Goal: Task Accomplishment & Management: Use online tool/utility

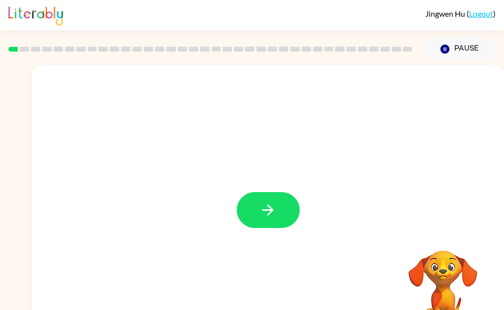
click at [256, 205] on button "button" at bounding box center [268, 210] width 63 height 36
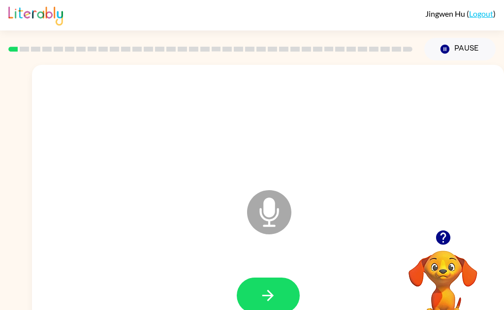
click at [273, 298] on icon "button" at bounding box center [267, 295] width 17 height 17
click at [259, 297] on icon "button" at bounding box center [267, 295] width 17 height 17
click at [270, 309] on button "button" at bounding box center [268, 296] width 63 height 36
click at [279, 302] on button "button" at bounding box center [268, 296] width 63 height 36
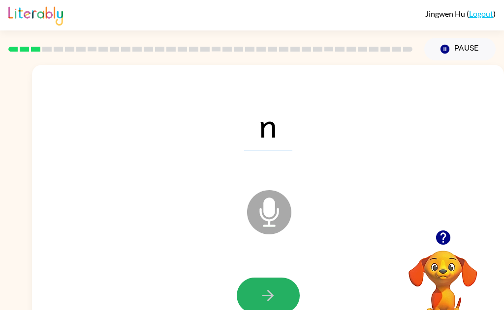
click at [279, 291] on button "button" at bounding box center [268, 296] width 63 height 36
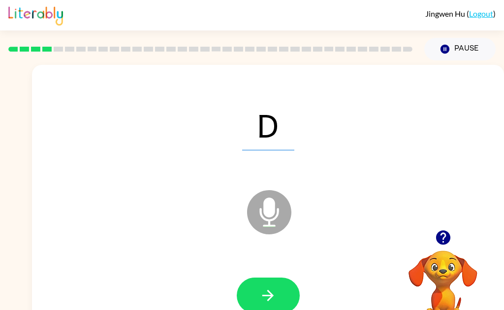
click at [272, 301] on icon "button" at bounding box center [267, 295] width 17 height 17
click at [271, 297] on icon "button" at bounding box center [267, 295] width 11 height 11
click at [377, 244] on button "button" at bounding box center [442, 237] width 25 height 25
click at [281, 302] on button "button" at bounding box center [268, 296] width 63 height 36
click at [284, 291] on button "button" at bounding box center [268, 296] width 63 height 36
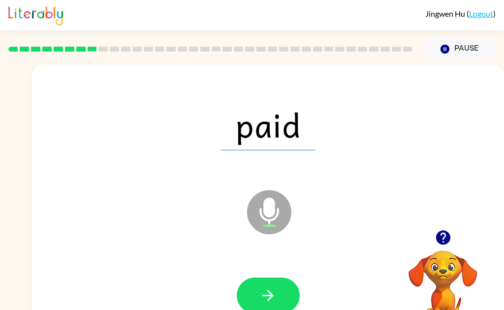
click at [267, 294] on icon "button" at bounding box center [267, 295] width 17 height 17
click at [285, 302] on button "button" at bounding box center [268, 296] width 63 height 36
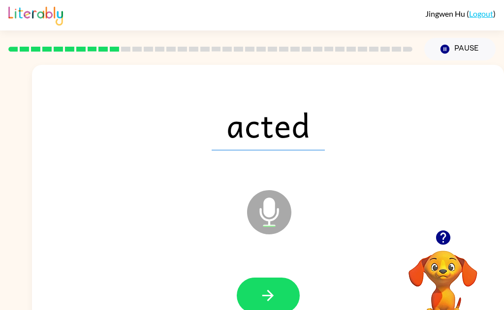
click at [275, 301] on icon "button" at bounding box center [267, 295] width 17 height 17
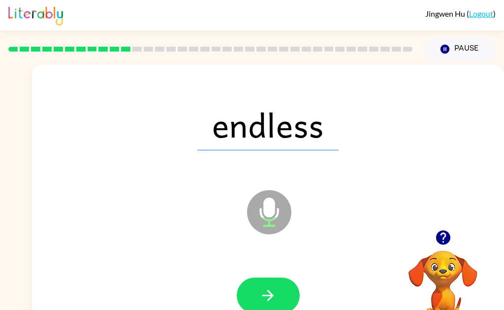
click at [261, 301] on icon "button" at bounding box center [267, 295] width 17 height 17
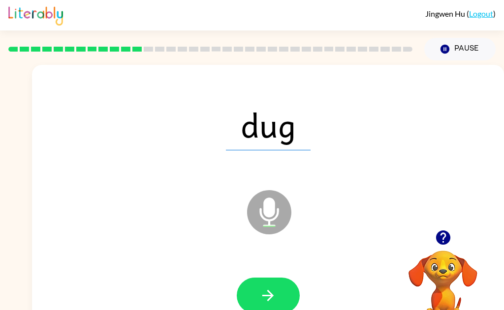
click at [281, 297] on button "button" at bounding box center [268, 296] width 63 height 36
click at [279, 306] on button "button" at bounding box center [268, 296] width 63 height 36
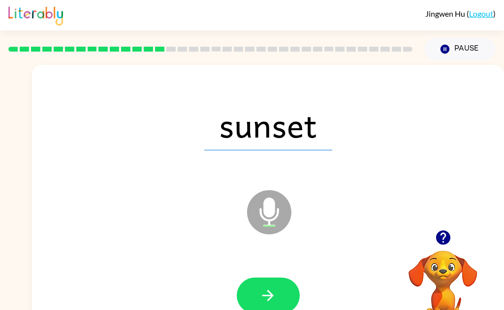
click at [281, 296] on button "button" at bounding box center [268, 296] width 63 height 36
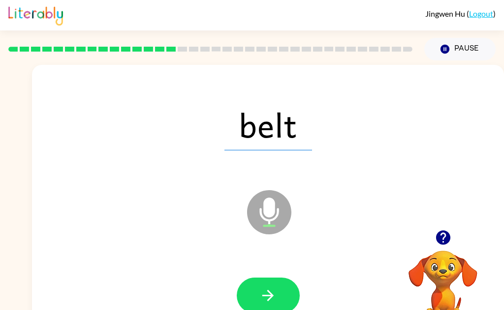
click at [285, 295] on button "button" at bounding box center [268, 296] width 63 height 36
click at [279, 299] on button "button" at bounding box center [268, 296] width 63 height 36
click at [270, 299] on icon "button" at bounding box center [267, 295] width 17 height 17
click at [256, 295] on button "button" at bounding box center [268, 296] width 63 height 36
click at [269, 301] on icon "button" at bounding box center [267, 295] width 17 height 17
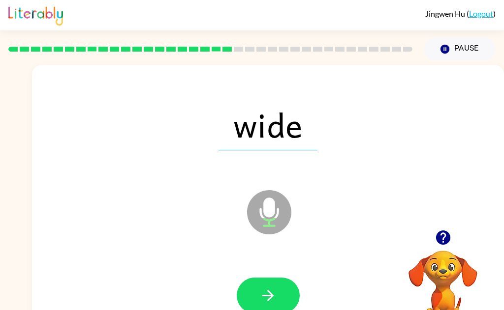
click at [274, 286] on button "button" at bounding box center [268, 296] width 63 height 36
click at [269, 294] on icon "button" at bounding box center [267, 295] width 17 height 17
click at [278, 295] on button "button" at bounding box center [268, 296] width 63 height 36
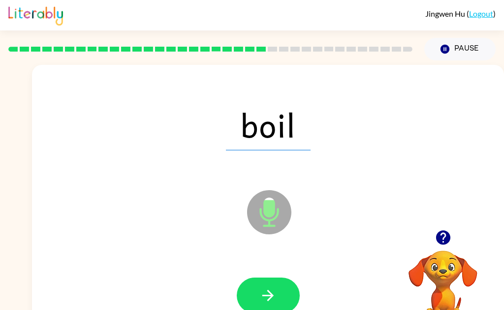
click at [281, 303] on button "button" at bounding box center [268, 296] width 63 height 36
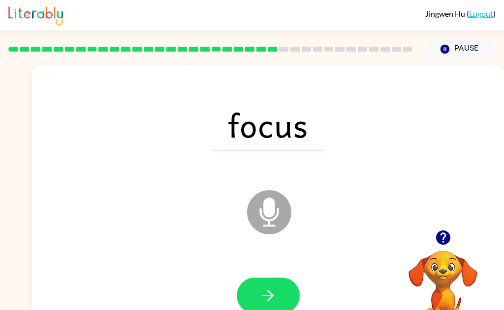
click at [279, 292] on button "button" at bounding box center [268, 296] width 63 height 36
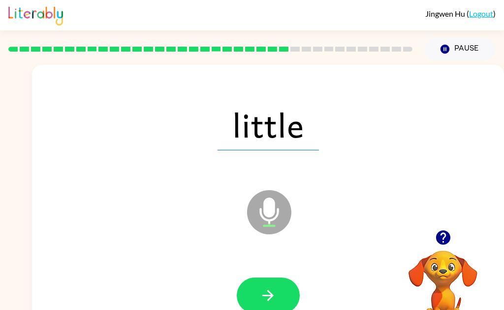
click at [268, 303] on icon "button" at bounding box center [267, 295] width 17 height 17
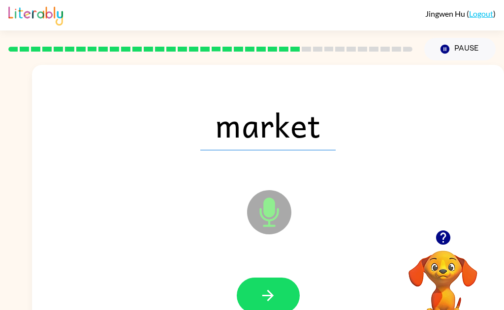
click at [277, 294] on button "button" at bounding box center [268, 296] width 63 height 36
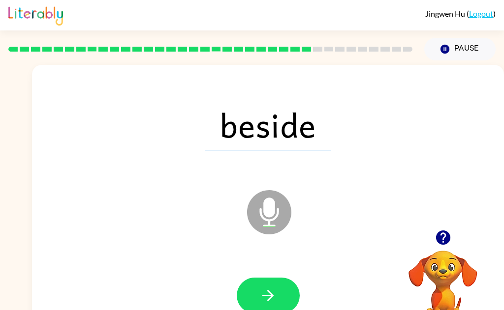
click at [277, 302] on button "button" at bounding box center [268, 296] width 63 height 36
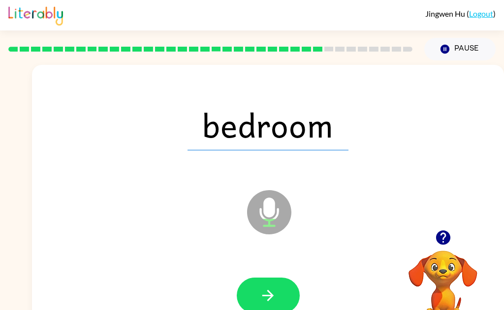
click at [279, 301] on button "button" at bounding box center [268, 296] width 63 height 36
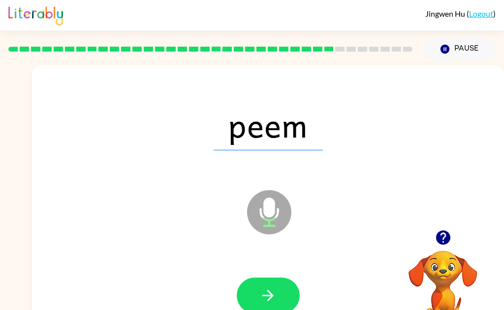
click at [271, 294] on icon "button" at bounding box center [267, 295] width 11 height 11
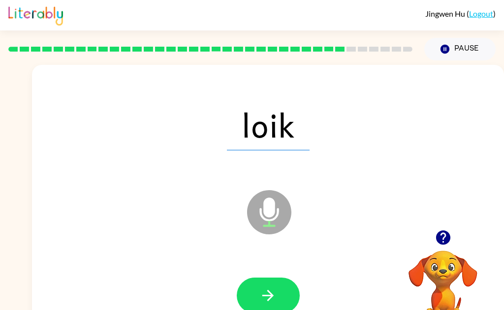
click at [284, 304] on button "button" at bounding box center [268, 296] width 63 height 36
click at [280, 297] on button "button" at bounding box center [268, 296] width 63 height 36
click at [279, 296] on button "button" at bounding box center [268, 296] width 63 height 36
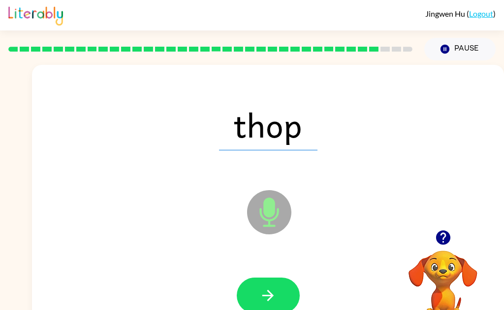
click at [274, 295] on icon "button" at bounding box center [267, 295] width 17 height 17
click at [283, 292] on button "button" at bounding box center [268, 296] width 63 height 36
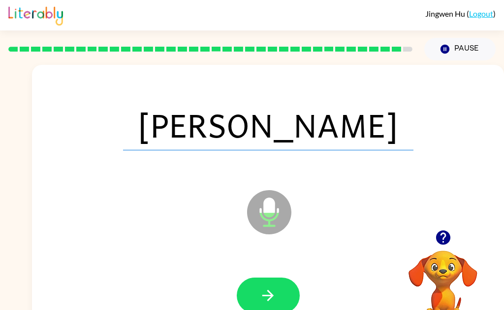
click at [279, 295] on button "button" at bounding box center [268, 296] width 63 height 36
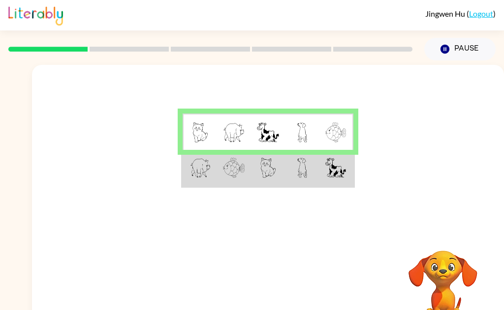
click at [309, 168] on td at bounding box center [302, 168] width 34 height 37
click at [302, 179] on td at bounding box center [302, 168] width 34 height 37
click at [139, 51] on rect at bounding box center [128, 49] width 79 height 5
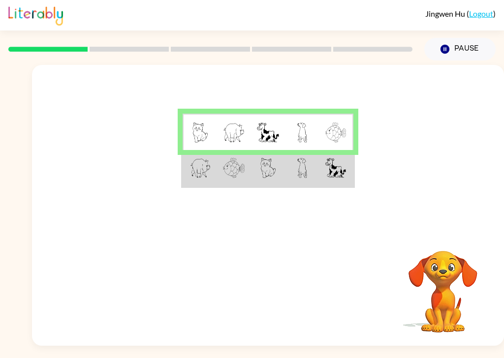
scroll to position [24, 0]
click at [447, 247] on video "Your browser must support playing .mp4 files to use Literably. Please try using…" at bounding box center [442, 285] width 98 height 98
click at [437, 276] on video "Your browser must support playing .mp4 files to use Literably. Please try using…" at bounding box center [442, 285] width 98 height 98
click at [445, 288] on video "Your browser must support playing .mp4 files to use Literably. Please try using…" at bounding box center [442, 285] width 98 height 98
click at [328, 158] on img at bounding box center [335, 168] width 21 height 20
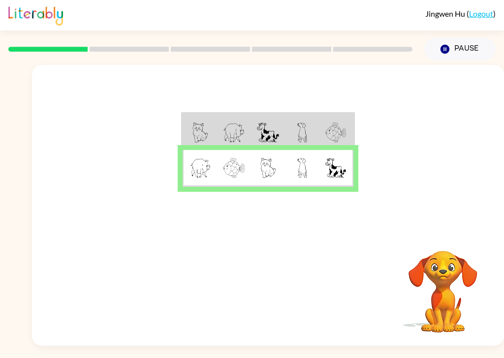
click at [335, 158] on img at bounding box center [335, 168] width 21 height 20
click at [455, 259] on video "Your browser must support playing .mp4 files to use Literably. Please try using…" at bounding box center [442, 285] width 98 height 98
click at [321, 150] on td at bounding box center [336, 168] width 34 height 37
click at [475, 38] on button "Pause Pause" at bounding box center [459, 49] width 71 height 23
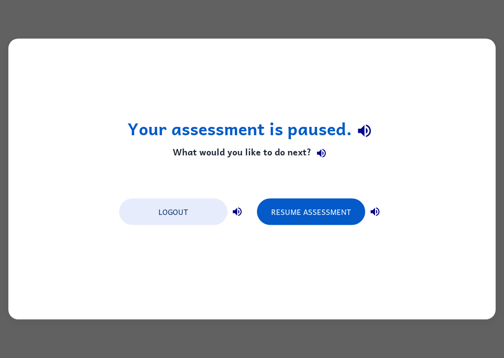
scroll to position [0, 0]
click at [307, 216] on button "Resume Assessment" at bounding box center [311, 212] width 108 height 27
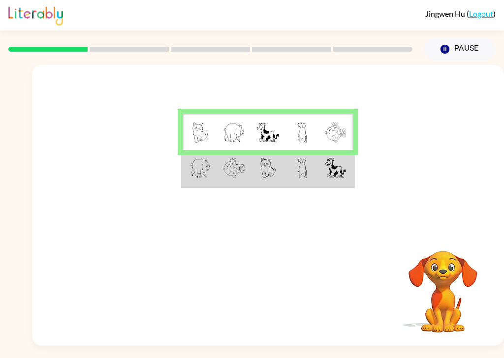
click at [327, 169] on img at bounding box center [335, 168] width 21 height 20
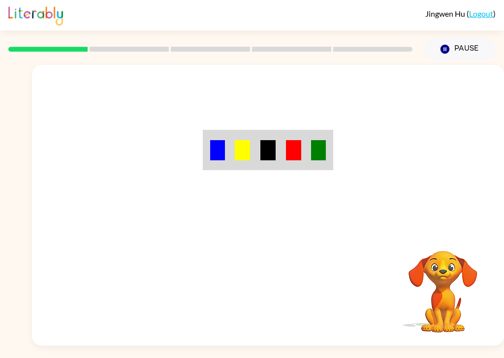
click at [281, 308] on div "Your browser must support playing .mp4 files to use Literably. Please try using…" at bounding box center [268, 205] width 472 height 281
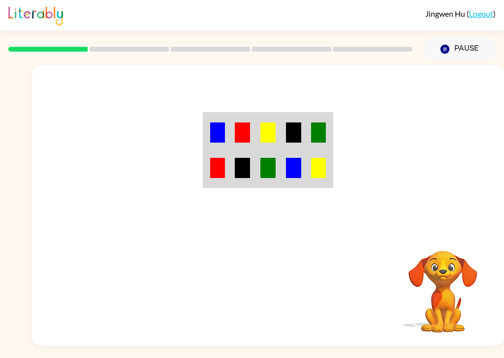
click at [301, 132] on img at bounding box center [293, 132] width 15 height 20
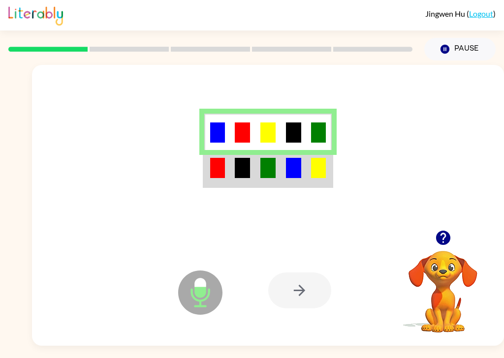
click at [245, 158] on td at bounding box center [243, 168] width 26 height 37
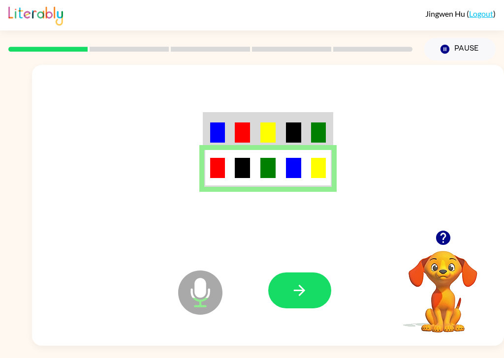
click at [310, 304] on button "button" at bounding box center [299, 290] width 63 height 36
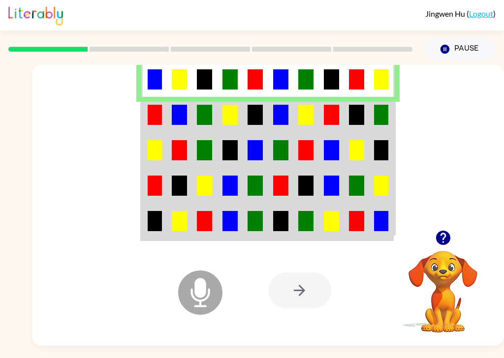
click at [162, 122] on td at bounding box center [153, 114] width 25 height 35
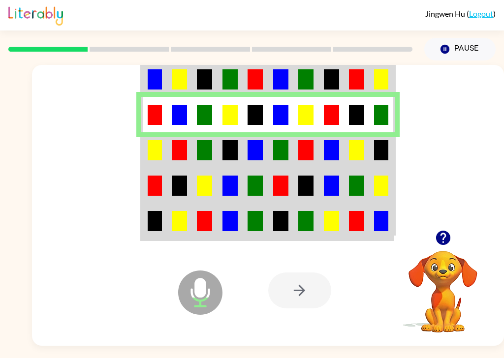
click at [236, 150] on img at bounding box center [229, 150] width 15 height 20
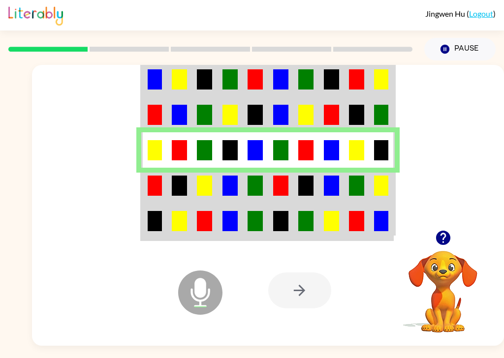
click at [291, 192] on td at bounding box center [280, 185] width 25 height 35
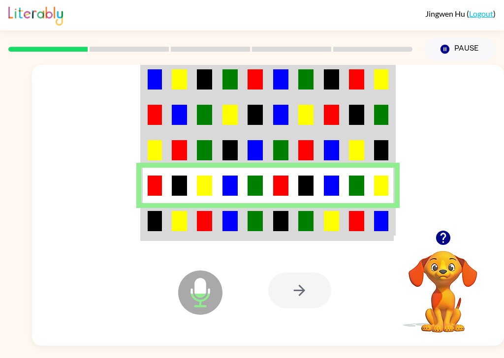
click at [171, 214] on td at bounding box center [179, 221] width 25 height 37
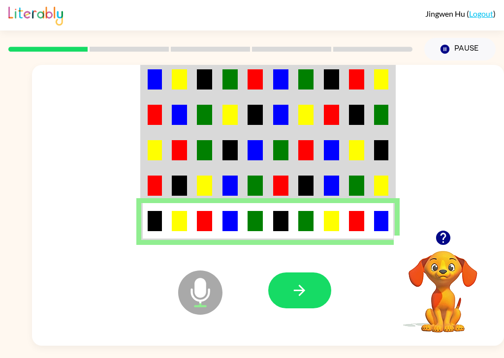
click at [308, 290] on button "button" at bounding box center [299, 290] width 63 height 36
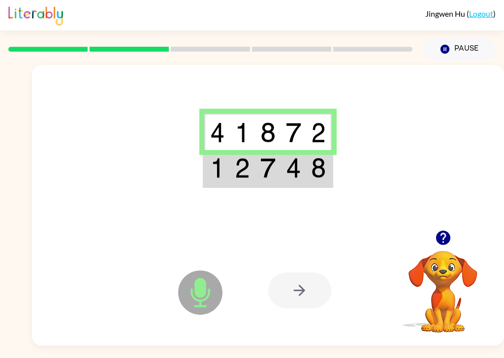
click at [240, 177] on img at bounding box center [242, 168] width 15 height 20
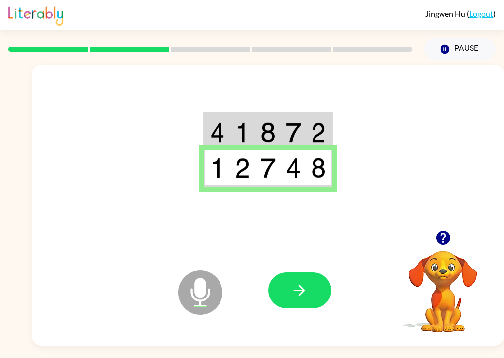
click at [295, 294] on icon "button" at bounding box center [299, 290] width 17 height 17
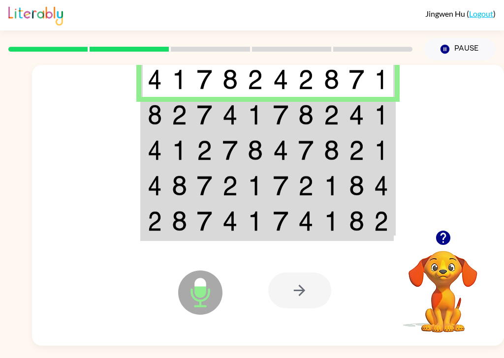
click at [166, 114] on td at bounding box center [153, 114] width 25 height 35
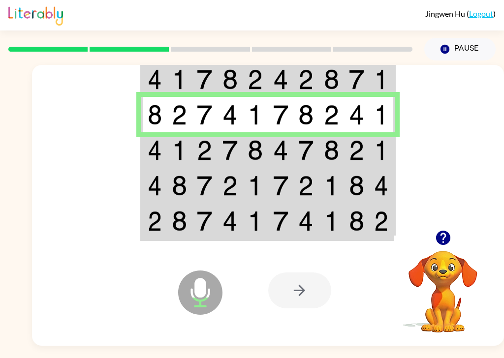
click at [170, 163] on td at bounding box center [179, 149] width 25 height 35
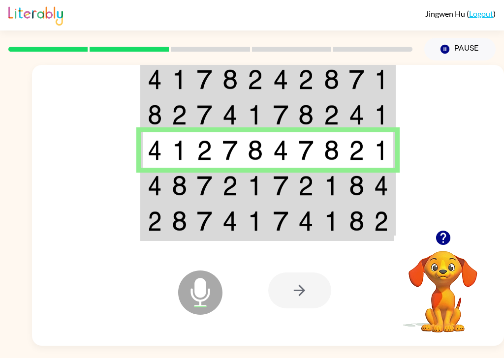
click at [179, 188] on img at bounding box center [179, 186] width 15 height 20
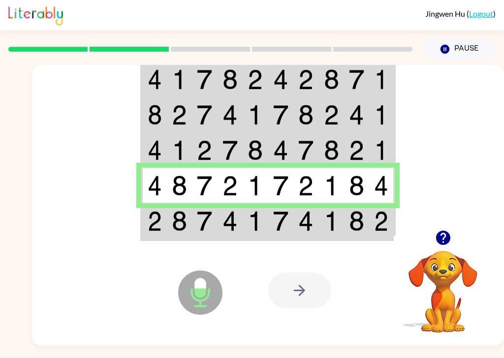
click at [177, 225] on img at bounding box center [179, 221] width 15 height 20
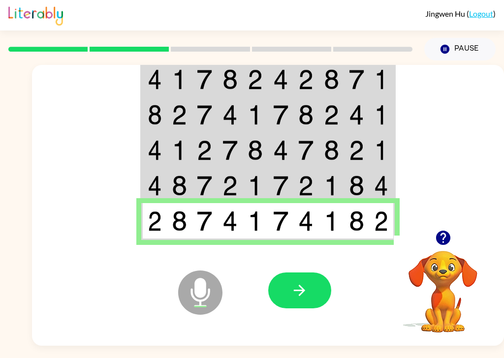
click at [307, 305] on button "button" at bounding box center [299, 290] width 63 height 36
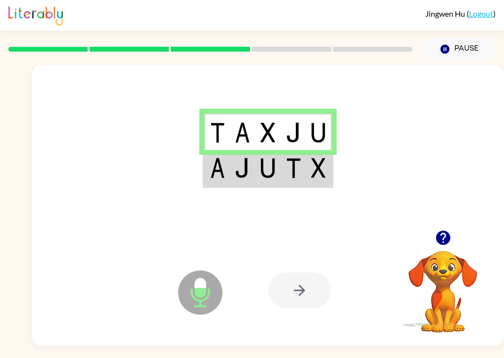
click at [271, 173] on img at bounding box center [267, 168] width 15 height 20
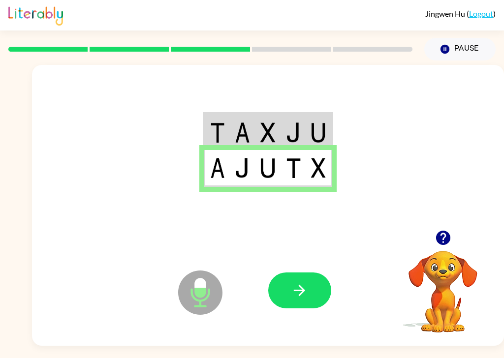
click at [328, 291] on button "button" at bounding box center [299, 290] width 63 height 36
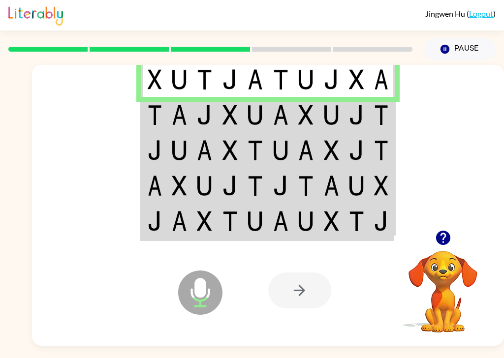
click at [173, 118] on img at bounding box center [179, 115] width 15 height 20
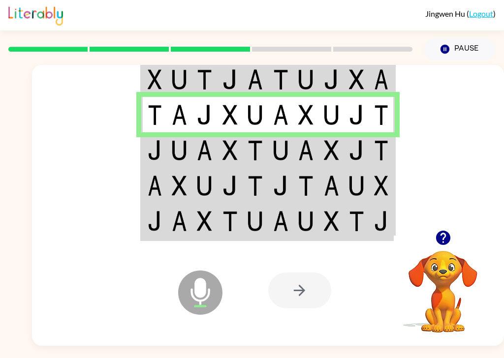
click at [171, 161] on td at bounding box center [179, 149] width 25 height 35
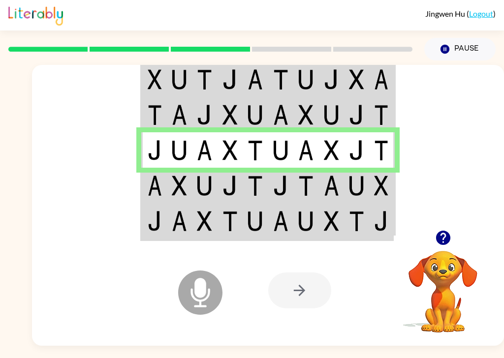
click at [171, 182] on td at bounding box center [179, 185] width 25 height 35
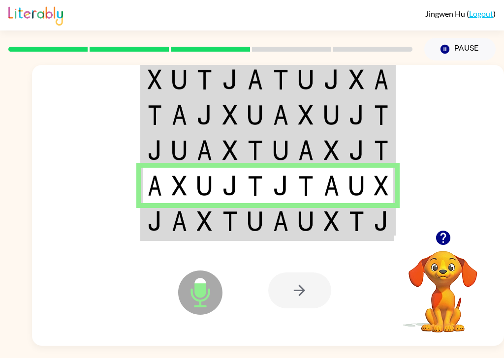
click at [163, 229] on td at bounding box center [153, 221] width 25 height 37
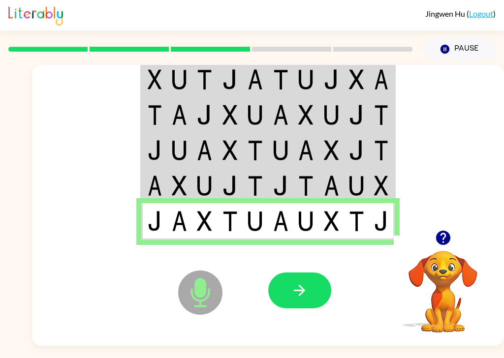
click at [310, 292] on button "button" at bounding box center [299, 290] width 63 height 36
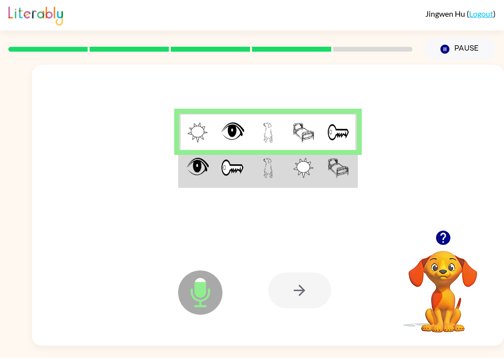
click at [280, 179] on td at bounding box center [267, 168] width 35 height 37
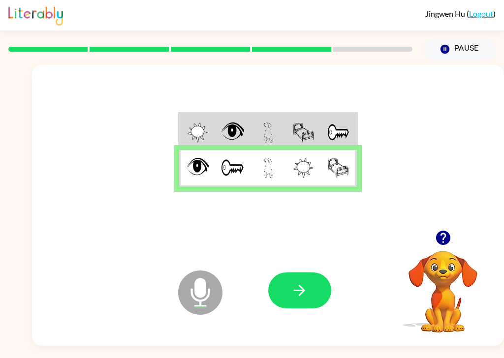
click at [306, 299] on icon "button" at bounding box center [299, 290] width 17 height 17
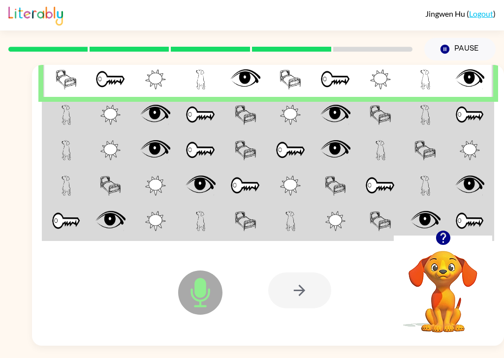
click at [51, 118] on td at bounding box center [65, 114] width 45 height 35
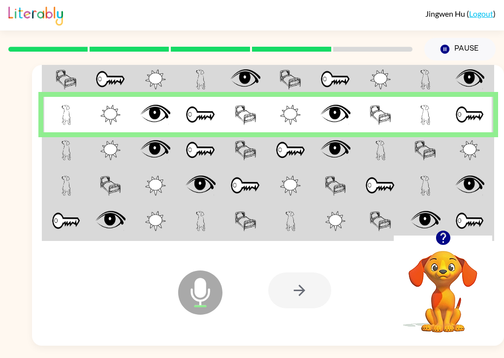
click at [97, 161] on td at bounding box center [110, 149] width 45 height 35
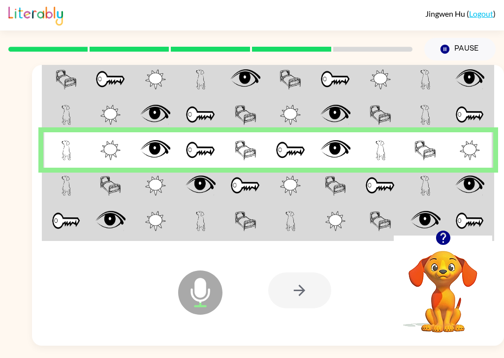
click at [128, 193] on td at bounding box center [110, 185] width 45 height 35
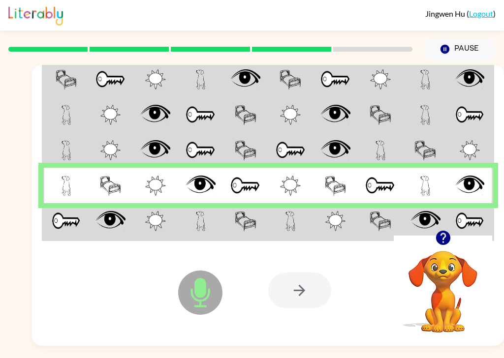
click at [48, 232] on td at bounding box center [65, 221] width 45 height 37
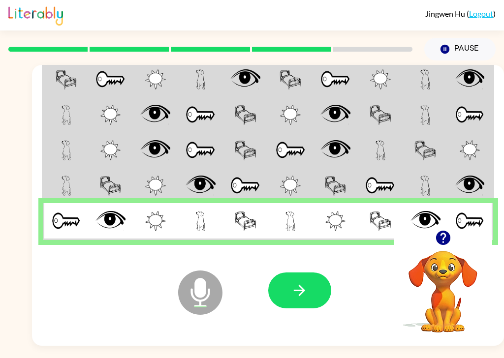
scroll to position [24, 0]
click at [307, 281] on button "button" at bounding box center [299, 290] width 63 height 36
